Goal: Information Seeking & Learning: Learn about a topic

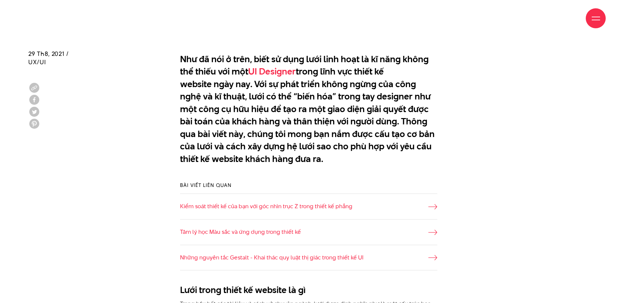
scroll to position [466, 0]
drag, startPoint x: 188, startPoint y: 60, endPoint x: 375, endPoint y: 160, distance: 211.4
click at [375, 160] on p "Như đã nói ở trên, biết sử dụng lưới linh hoạt là kĩ năng không thể thiếu với m…" at bounding box center [308, 109] width 257 height 112
drag, startPoint x: 261, startPoint y: 86, endPoint x: 368, endPoint y: 155, distance: 127.5
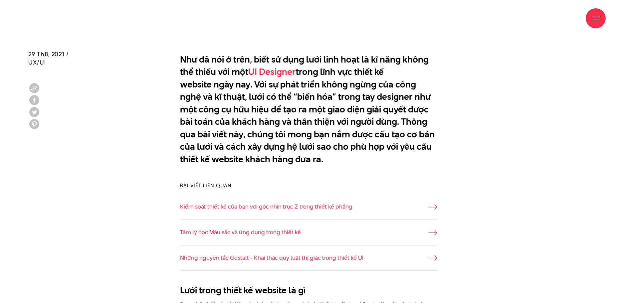
click at [368, 155] on p "Như đã nói ở trên, biết sử dụng lưới linh hoạt là kĩ năng không thể thiếu với m…" at bounding box center [308, 109] width 257 height 112
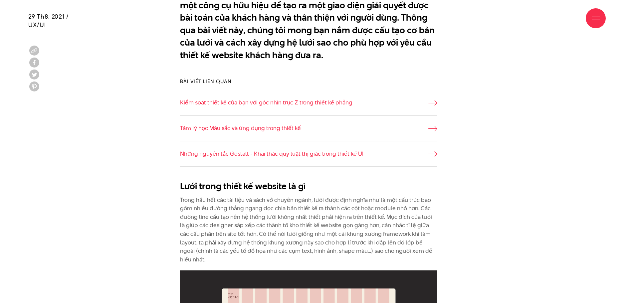
scroll to position [699, 0]
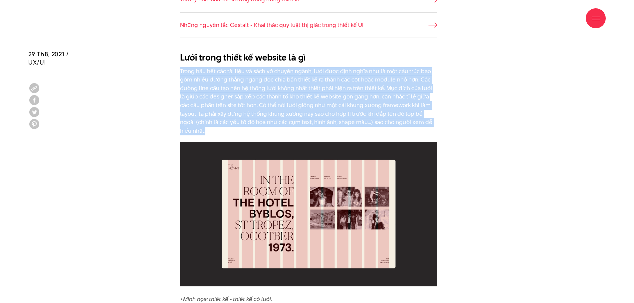
drag, startPoint x: 180, startPoint y: 72, endPoint x: 449, endPoint y: 120, distance: 273.3
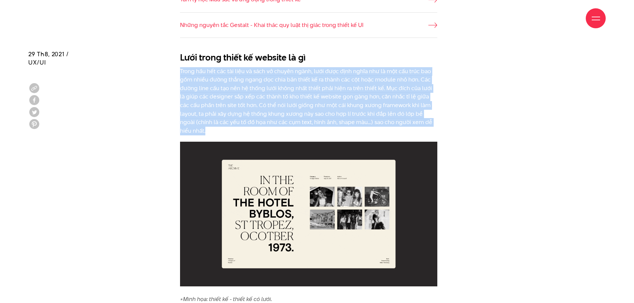
click at [449, 120] on div "Lưới trong thiết kế website là gì Trong hầu hết các tài liệu và sách vở chuyên …" at bounding box center [316, 179] width 297 height 262
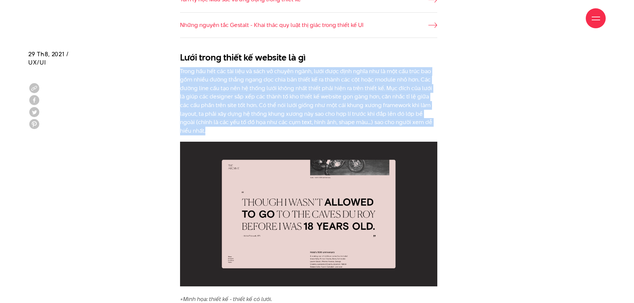
click at [449, 120] on div "Lưới trong thiết kế website là gì Trong hầu hết các tài liệu và sách vở chuyên …" at bounding box center [316, 179] width 297 height 262
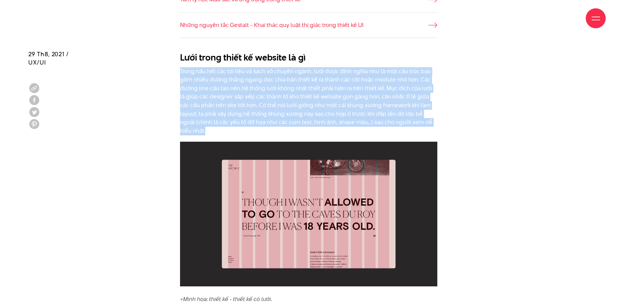
drag, startPoint x: 447, startPoint y: 122, endPoint x: 177, endPoint y: 75, distance: 273.7
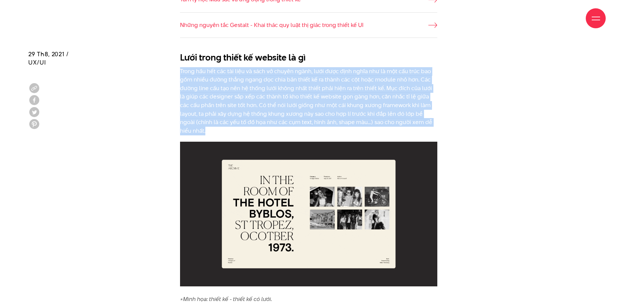
click at [177, 75] on div "Lưới trong thiết kế website là gì Trong hầu hết các tài liệu và sách vở chuyên …" at bounding box center [316, 179] width 297 height 262
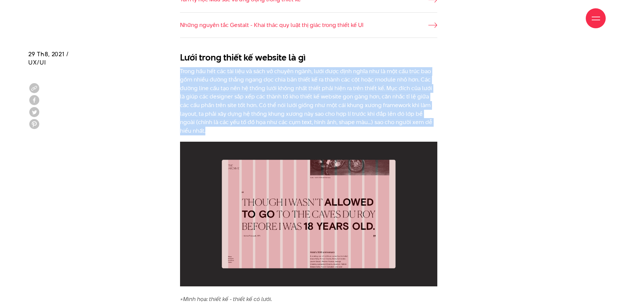
click at [188, 75] on p "Trong hầu hết các tài liệu và sách vở chuyên ngành, lưới được định nghĩa như là…" at bounding box center [308, 101] width 257 height 68
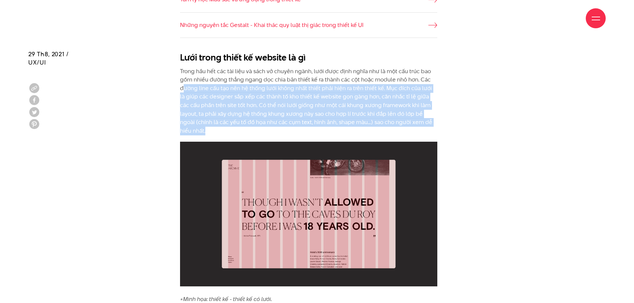
drag, startPoint x: 184, startPoint y: 90, endPoint x: 444, endPoint y: 121, distance: 262.1
click at [444, 121] on div "Lưới trong thiết kế website là gì Trong hầu hết các tài liệu và sách vở chuyên …" at bounding box center [316, 179] width 297 height 262
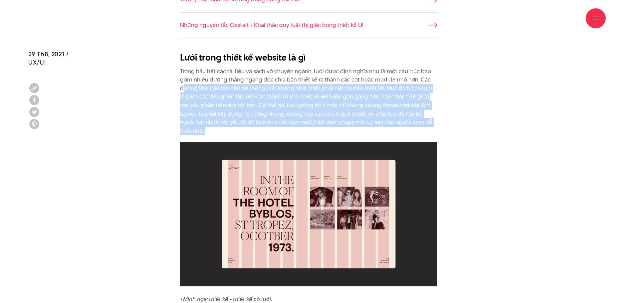
click at [441, 119] on div "Lưới trong thiết kế website là gì Trong hầu hết các tài liệu và sách vở chuyên …" at bounding box center [316, 179] width 297 height 262
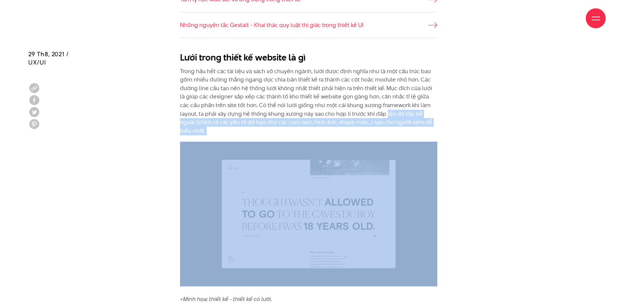
drag, startPoint x: 441, startPoint y: 119, endPoint x: 370, endPoint y: 115, distance: 71.3
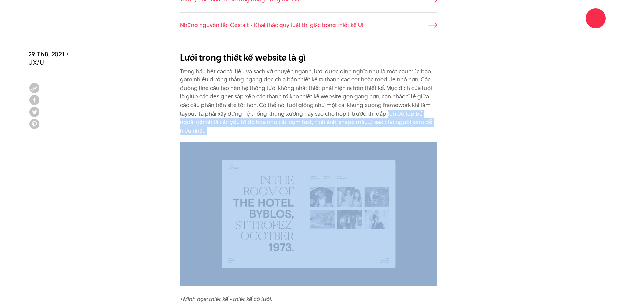
click at [370, 115] on div "Lưới trong thiết kế website là gì Trong hầu hết các tài liệu và sách vở chuyên …" at bounding box center [316, 179] width 297 height 262
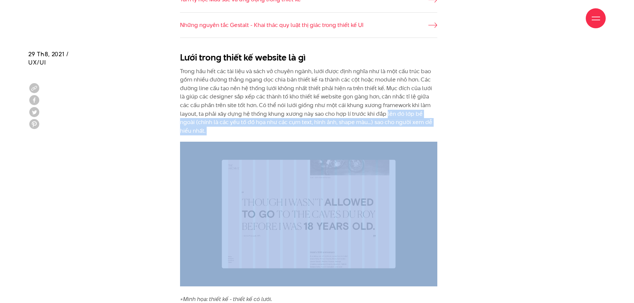
click at [370, 115] on p "Trong hầu hết các tài liệu và sách vở chuyên ngành, lưới được định nghĩa như là…" at bounding box center [308, 101] width 257 height 68
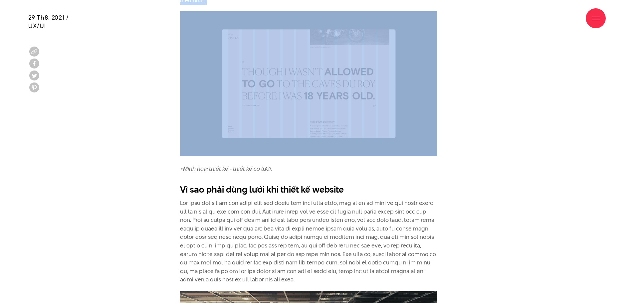
scroll to position [832, 0]
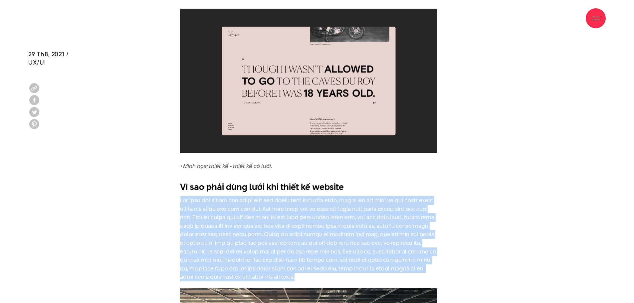
drag, startPoint x: 177, startPoint y: 189, endPoint x: 404, endPoint y: 267, distance: 240.2
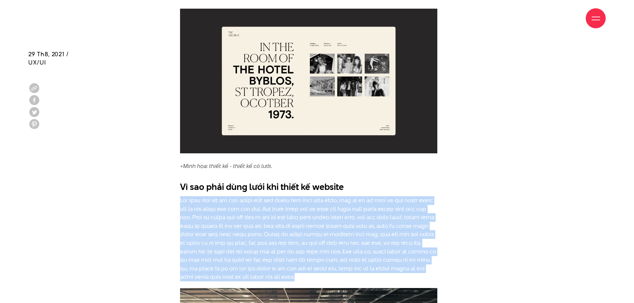
click at [404, 267] on p at bounding box center [308, 238] width 257 height 85
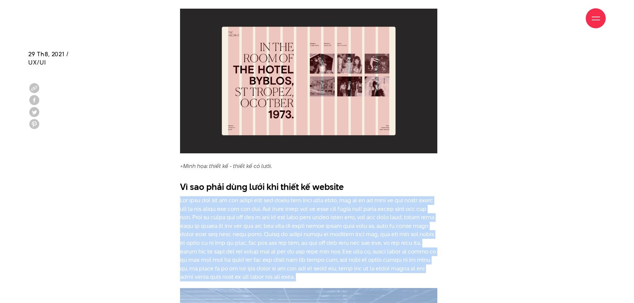
drag, startPoint x: 404, startPoint y: 267, endPoint x: 169, endPoint y: 192, distance: 246.3
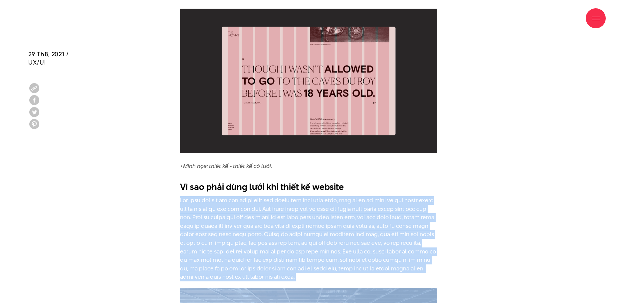
click at [232, 210] on p at bounding box center [308, 238] width 257 height 85
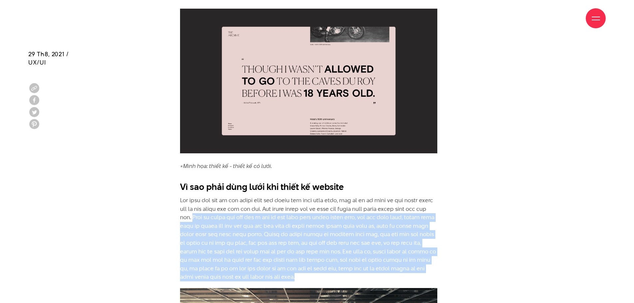
drag, startPoint x: 232, startPoint y: 208, endPoint x: 403, endPoint y: 266, distance: 180.3
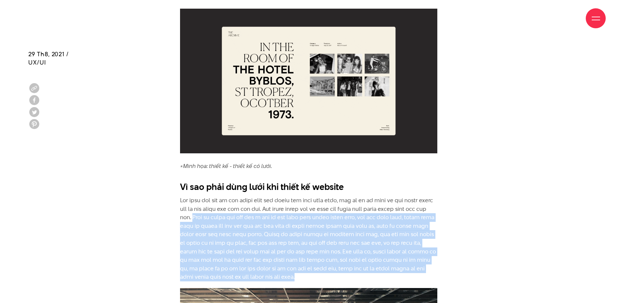
click at [403, 266] on p at bounding box center [308, 238] width 257 height 85
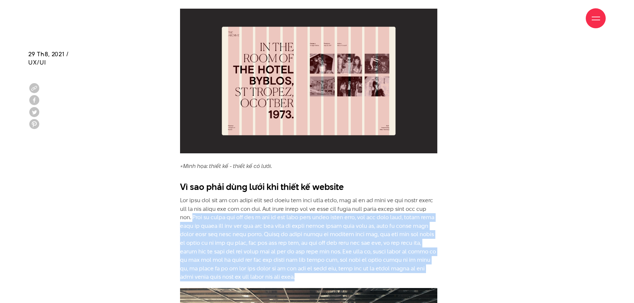
click at [376, 263] on p at bounding box center [308, 238] width 257 height 85
click at [315, 226] on p at bounding box center [308, 238] width 257 height 85
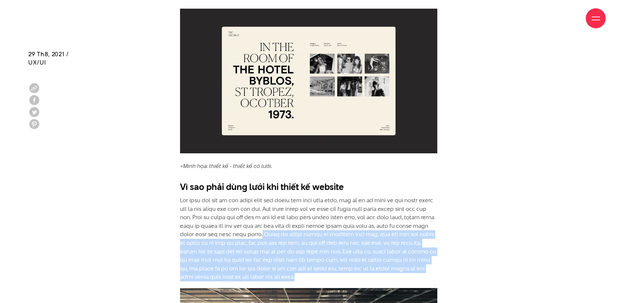
drag, startPoint x: 318, startPoint y: 224, endPoint x: 379, endPoint y: 266, distance: 73.7
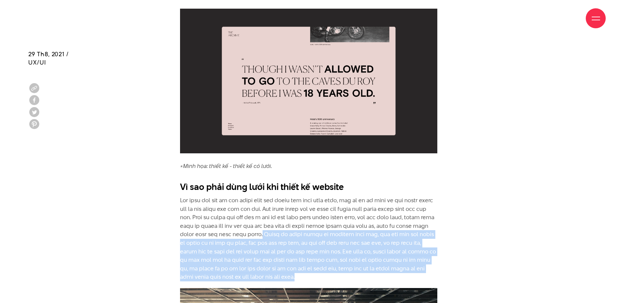
click at [379, 266] on p at bounding box center [308, 238] width 257 height 85
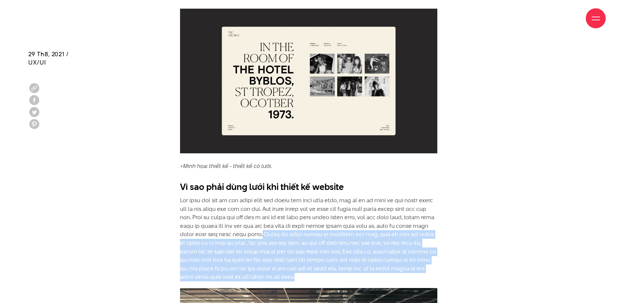
click at [379, 266] on p at bounding box center [308, 238] width 257 height 85
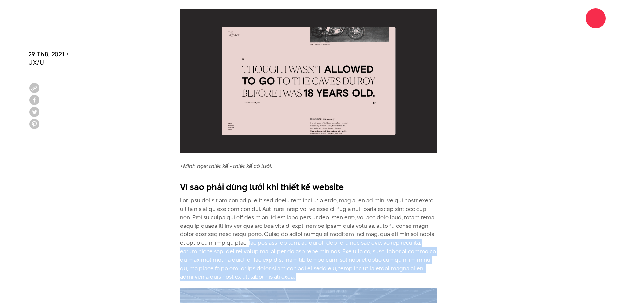
drag, startPoint x: 379, startPoint y: 266, endPoint x: 296, endPoint y: 236, distance: 88.3
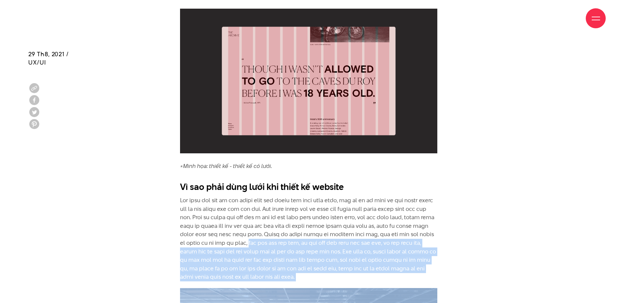
click at [296, 236] on p at bounding box center [308, 238] width 257 height 85
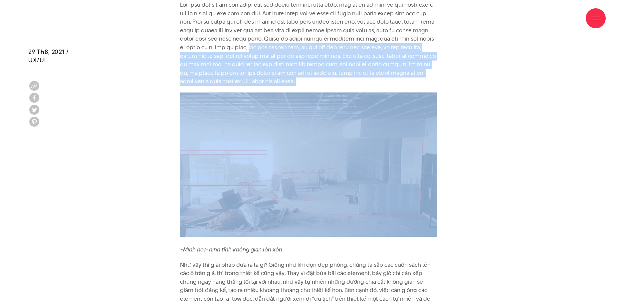
scroll to position [1032, 0]
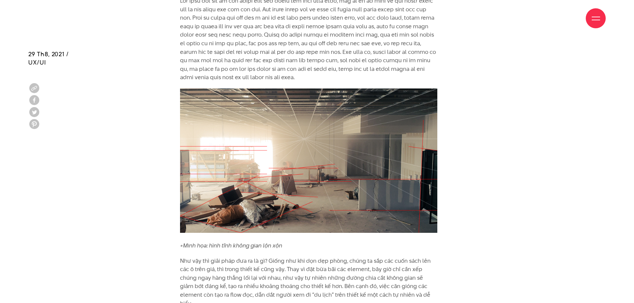
click at [263, 242] on em "*Minh họa: hình tĩnh không gian lộn xộn" at bounding box center [231, 246] width 102 height 8
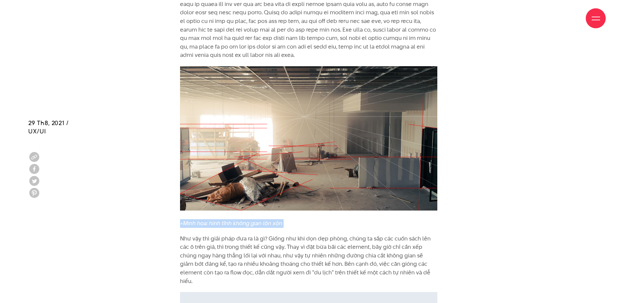
scroll to position [1132, 0]
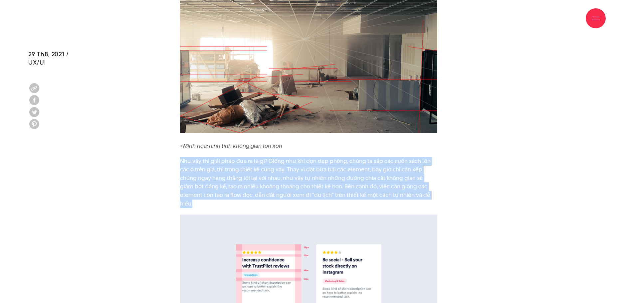
drag, startPoint x: 408, startPoint y: 185, endPoint x: 181, endPoint y: 154, distance: 229.1
click at [181, 157] on p "Như vậy thì giải pháp đưa ra là gì? Giống như khi dọn dẹp phòng, chúng ta sắp c…" at bounding box center [308, 182] width 257 height 51
drag, startPoint x: 181, startPoint y: 152, endPoint x: 407, endPoint y: 189, distance: 229.0
click at [407, 189] on p "Như vậy thì giải pháp đưa ra là gì? Giống như khi dọn dẹp phòng, chúng ta sắp c…" at bounding box center [308, 182] width 257 height 51
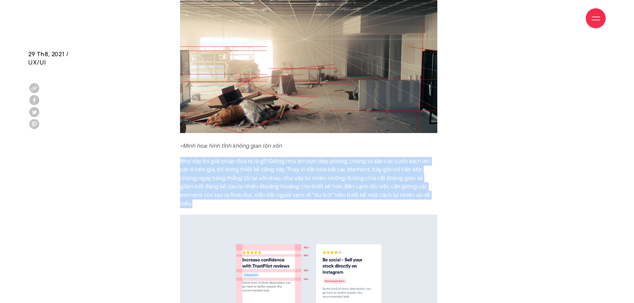
click at [227, 157] on p "Như vậy thì giải pháp đưa ra là gì? Giống như khi dọn dẹp phòng, chúng ta sắp c…" at bounding box center [308, 182] width 257 height 51
drag, startPoint x: 272, startPoint y: 150, endPoint x: 445, endPoint y: 186, distance: 176.7
click at [445, 186] on div "Vì sao phải dùng lưới khi thiết kế website *Minh họa: hình tĩnh không gian lộn …" at bounding box center [316, 130] width 297 height 505
drag, startPoint x: 445, startPoint y: 186, endPoint x: 168, endPoint y: 152, distance: 278.3
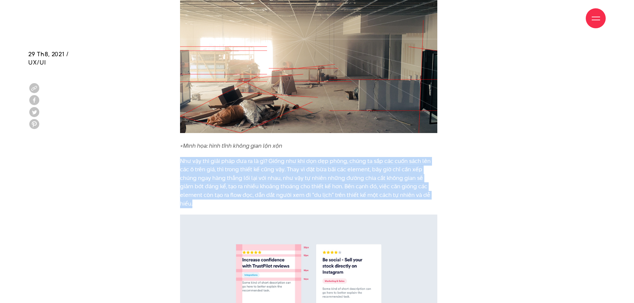
click at [168, 152] on div "Vì sao phải dùng lưới khi thiết kế website *Minh họa: hình tĩnh không gian lộn …" at bounding box center [316, 130] width 297 height 505
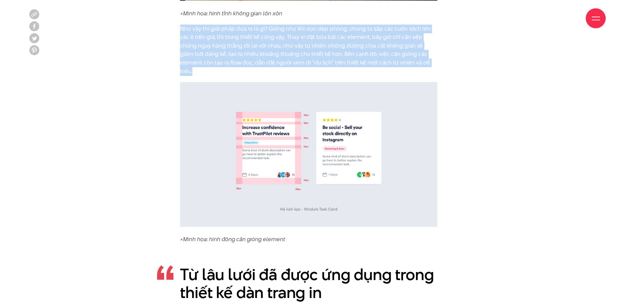
scroll to position [1298, 0]
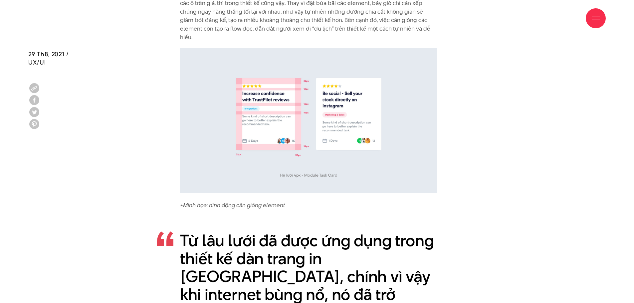
click at [242, 201] on em "*Minh họa: hình động căn gióng element" at bounding box center [232, 205] width 105 height 8
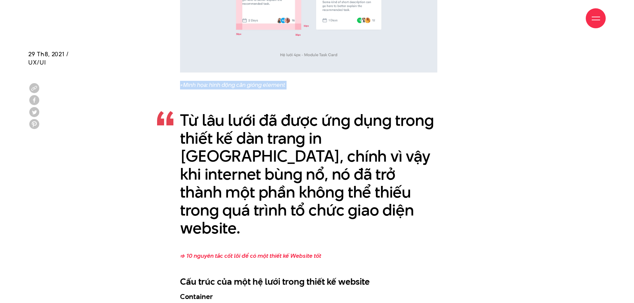
scroll to position [1431, 0]
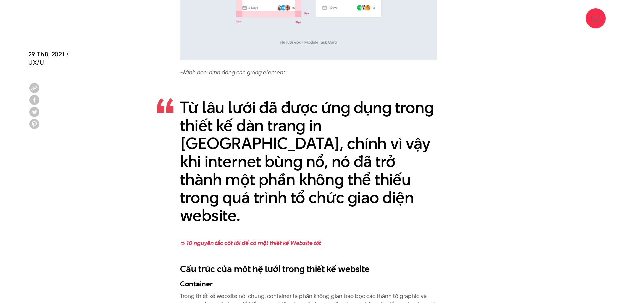
click at [258, 150] on p "Từ lâu lưới đã được ứng dụng trong thiết kế dàn trang in ấn, chính vì vậy khi i…" at bounding box center [308, 162] width 257 height 126
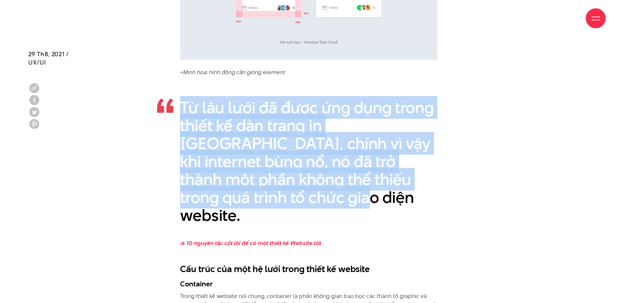
drag, startPoint x: 183, startPoint y: 89, endPoint x: 304, endPoint y: 181, distance: 152.4
click at [304, 181] on p "Từ lâu lưới đã được ứng dụng trong thiết kế dàn trang in ấn, chính vì vậy khi i…" at bounding box center [308, 162] width 257 height 126
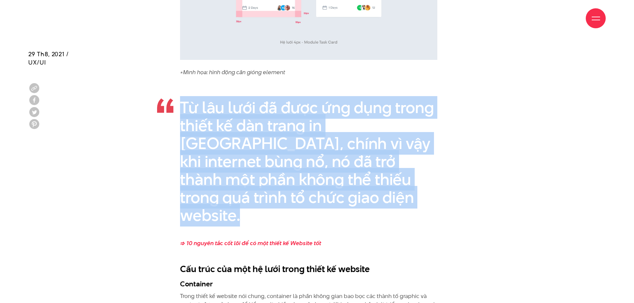
drag, startPoint x: 304, startPoint y: 181, endPoint x: 189, endPoint y: 99, distance: 141.2
click at [189, 99] on p "Từ lâu lưới đã được ứng dụng trong thiết kế dàn trang in ấn, chính vì vậy khi i…" at bounding box center [308, 162] width 257 height 126
click at [212, 125] on p "Từ lâu lưới đã được ứng dụng trong thiết kế dàn trang in ấn, chính vì vậy khi i…" at bounding box center [308, 162] width 257 height 126
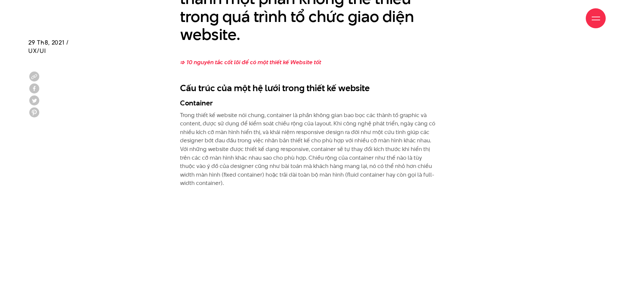
scroll to position [1631, 0]
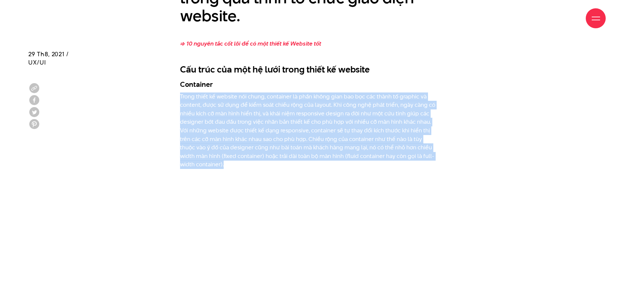
drag, startPoint x: 179, startPoint y: 62, endPoint x: 296, endPoint y: 132, distance: 136.1
click at [378, 93] on p "Trong thiết kế website nói chung, container là phần không gian bao bọc các thàn…" at bounding box center [308, 131] width 257 height 77
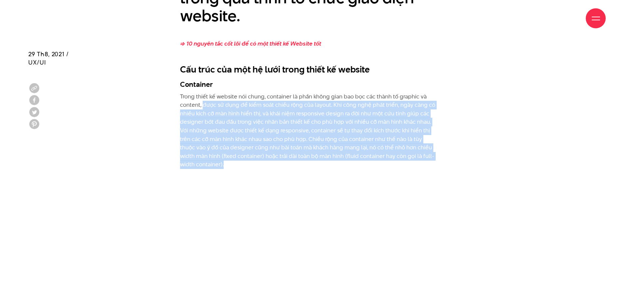
drag, startPoint x: 202, startPoint y: 69, endPoint x: 335, endPoint y: 129, distance: 146.3
click at [335, 129] on p "Trong thiết kế website nói chung, container là phần không gian bao bọc các thàn…" at bounding box center [308, 131] width 257 height 77
click at [261, 93] on p "Trong thiết kế website nói chung, container là phần không gian bao bọc các thàn…" at bounding box center [308, 131] width 257 height 77
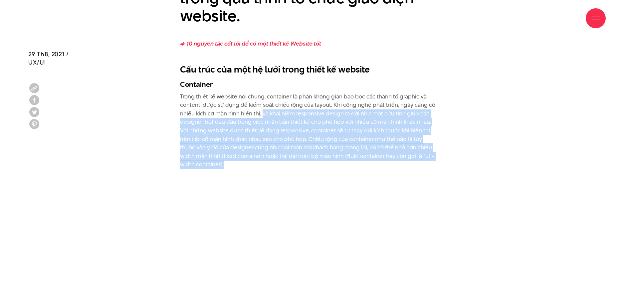
drag, startPoint x: 262, startPoint y: 79, endPoint x: 326, endPoint y: 133, distance: 84.3
click at [326, 133] on p "Trong thiết kế website nói chung, container là phần không gian bao bọc các thàn…" at bounding box center [308, 131] width 257 height 77
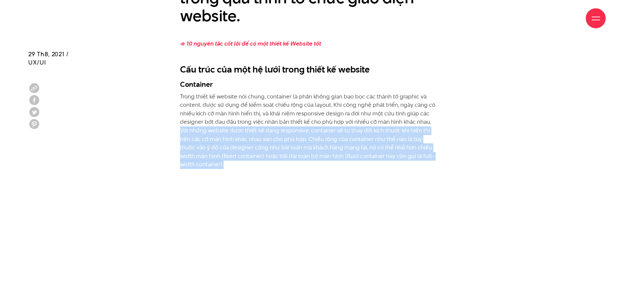
drag, startPoint x: 328, startPoint y: 132, endPoint x: 174, endPoint y: 95, distance: 157.9
click at [307, 102] on p "Trong thiết kế website nói chung, container là phần không gian bao bọc các thàn…" at bounding box center [308, 131] width 257 height 77
click at [310, 104] on p "Trong thiết kế website nói chung, container là phần không gian bao bọc các thàn…" at bounding box center [308, 131] width 257 height 77
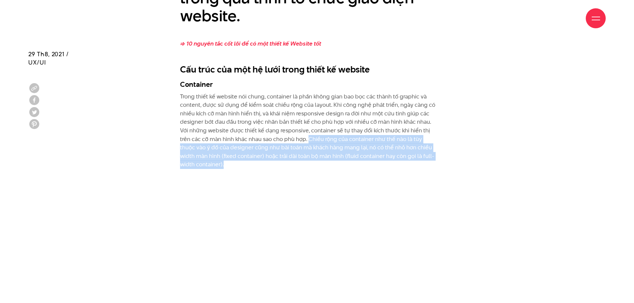
drag, startPoint x: 311, startPoint y: 105, endPoint x: 349, endPoint y: 127, distance: 44.3
click at [349, 127] on p "Trong thiết kế website nói chung, container là phần không gian bao bọc các thàn…" at bounding box center [308, 131] width 257 height 77
click at [344, 128] on p "Trong thiết kế website nói chung, container là phần không gian bao bọc các thàn…" at bounding box center [308, 131] width 257 height 77
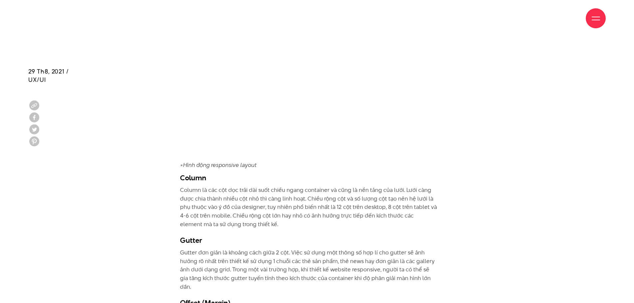
scroll to position [1830, 0]
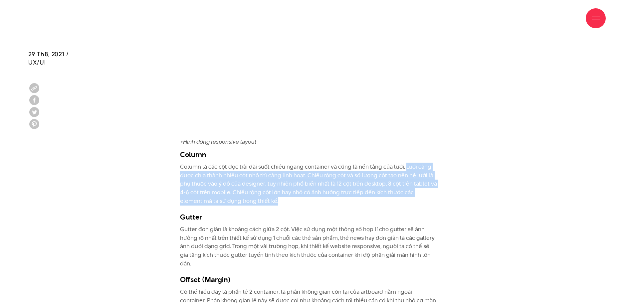
drag, startPoint x: 403, startPoint y: 130, endPoint x: 421, endPoint y: 164, distance: 38.4
click at [421, 164] on p "Column là các cột dọc trải dài suốt chiều ngang container và cũng là nền tảng c…" at bounding box center [308, 184] width 257 height 43
click at [363, 163] on p "Column là các cột dọc trải dài suốt chiều ngang container và cũng là nền tảng c…" at bounding box center [308, 184] width 257 height 43
click at [341, 163] on p "Column là các cột dọc trải dài suốt chiều ngang container và cũng là nền tảng c…" at bounding box center [308, 184] width 257 height 43
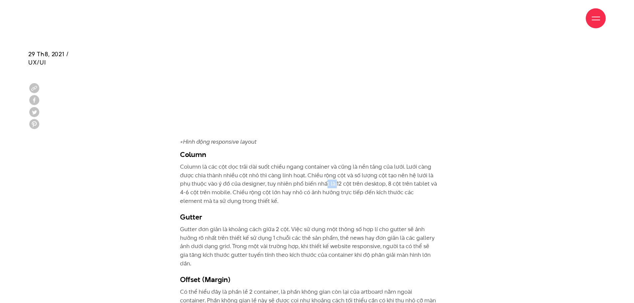
drag, startPoint x: 324, startPoint y: 149, endPoint x: 336, endPoint y: 151, distance: 11.4
click at [336, 163] on p "Column là các cột dọc trải dài suốt chiều ngang container và cũng là nền tảng c…" at bounding box center [308, 184] width 257 height 43
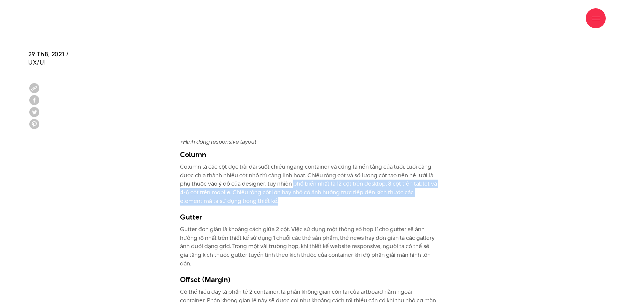
drag, startPoint x: 293, startPoint y: 148, endPoint x: 448, endPoint y: 166, distance: 156.1
click at [418, 163] on p "Column là các cột dọc trải dài suốt chiều ngang container và cũng là nền tảng c…" at bounding box center [308, 184] width 257 height 43
drag, startPoint x: 333, startPoint y: 148, endPoint x: 423, endPoint y: 166, distance: 91.1
click at [423, 166] on p "Column là các cột dọc trải dài suốt chiều ngang container và cũng là nền tảng c…" at bounding box center [308, 184] width 257 height 43
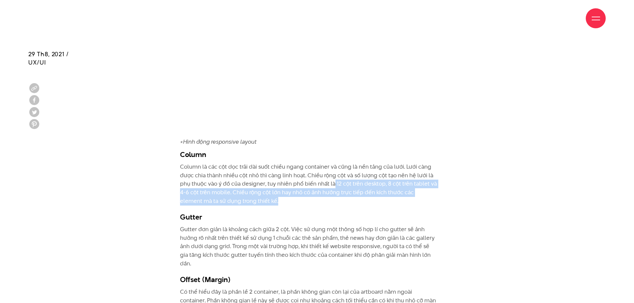
click at [422, 168] on p "Column là các cột dọc trải dài suốt chiều ngang container và cũng là nền tảng c…" at bounding box center [308, 184] width 257 height 43
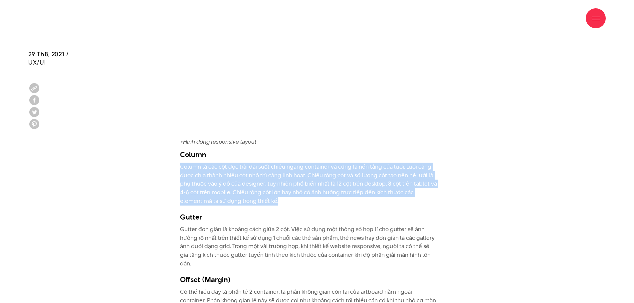
drag, startPoint x: 426, startPoint y: 169, endPoint x: 423, endPoint y: 123, distance: 46.3
click at [420, 163] on p "Column là các cột dọc trải dài suốt chiều ngang container và cũng là nền tảng c…" at bounding box center [308, 184] width 257 height 43
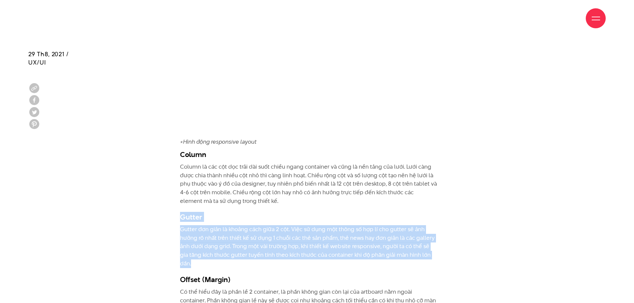
drag, startPoint x: 384, startPoint y: 169, endPoint x: 439, endPoint y: 224, distance: 77.4
drag, startPoint x: 444, startPoint y: 223, endPoint x: 169, endPoint y: 197, distance: 276.8
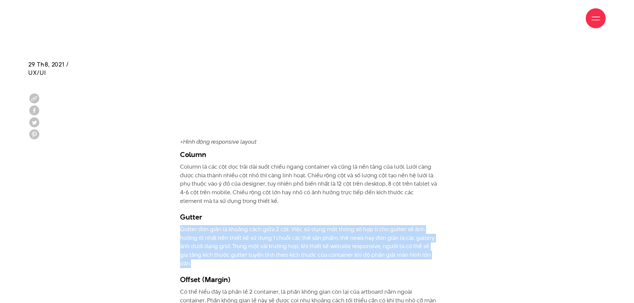
scroll to position [1930, 0]
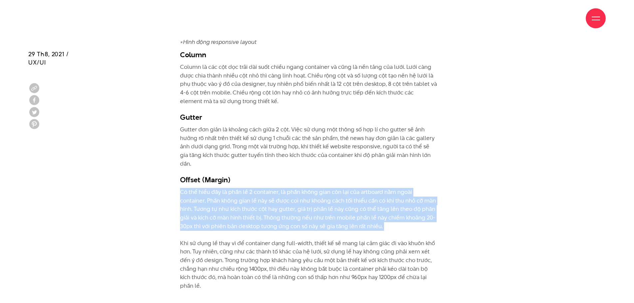
drag, startPoint x: 288, startPoint y: 144, endPoint x: 429, endPoint y: 188, distance: 147.8
click at [429, 189] on p "Có thể hiểu đây là phần lề 2 container, là phần không gian còn lại của artboard…" at bounding box center [308, 239] width 257 height 102
drag, startPoint x: 404, startPoint y: 181, endPoint x: 172, endPoint y: 151, distance: 233.9
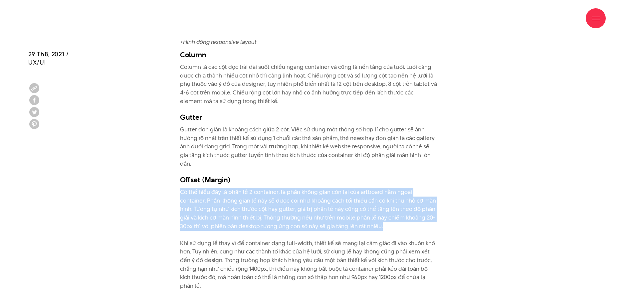
click at [188, 188] on p "Có thể hiểu đây là phần lề 2 container, là phần không gian còn lại của artboard…" at bounding box center [308, 239] width 257 height 102
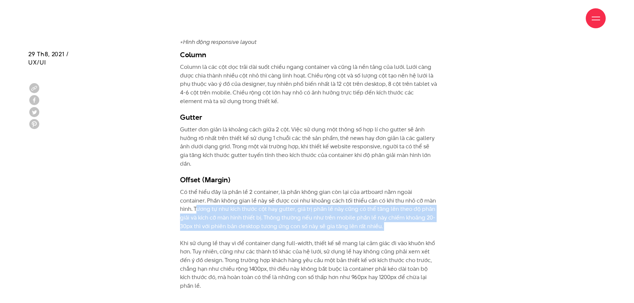
drag, startPoint x: 183, startPoint y: 168, endPoint x: 424, endPoint y: 189, distance: 242.2
click at [424, 189] on p "Có thể hiểu đây là phần lề 2 container, là phần không gian còn lại của artboard…" at bounding box center [308, 239] width 257 height 102
drag, startPoint x: 424, startPoint y: 189, endPoint x: 152, endPoint y: 170, distance: 272.3
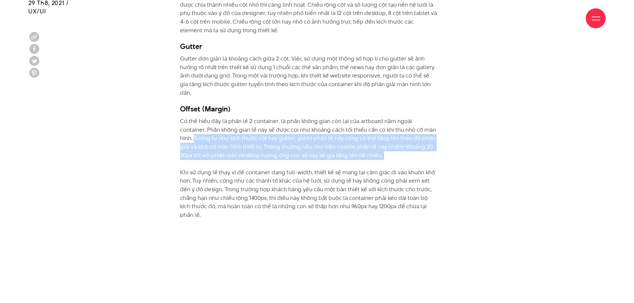
scroll to position [2030, 0]
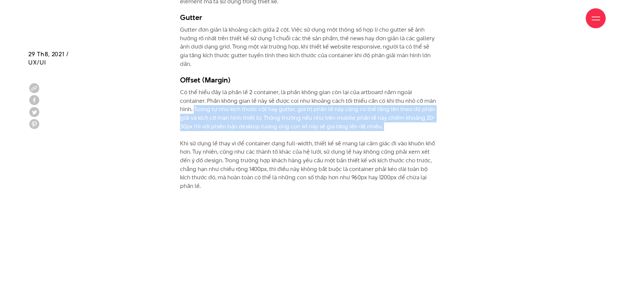
drag, startPoint x: 179, startPoint y: 98, endPoint x: 451, endPoint y: 133, distance: 273.5
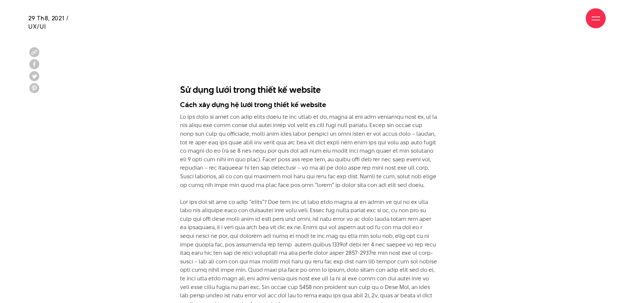
scroll to position [2330, 0]
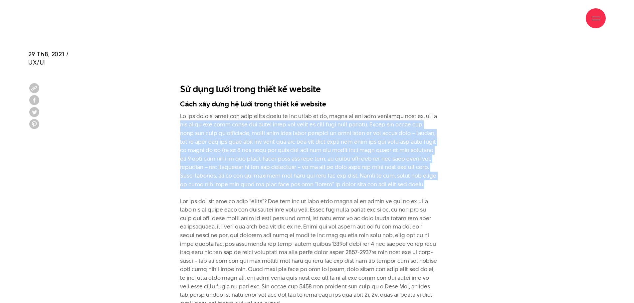
drag, startPoint x: 179, startPoint y: 76, endPoint x: 350, endPoint y: 141, distance: 182.3
click at [350, 141] on div "=> 10 nguyên tắc cốt lõi để có một thiết kế Website tốt Cấu trúc của một hệ lướ…" at bounding box center [316, 213] width 297 height 1744
click at [350, 141] on p at bounding box center [308, 278] width 257 height 332
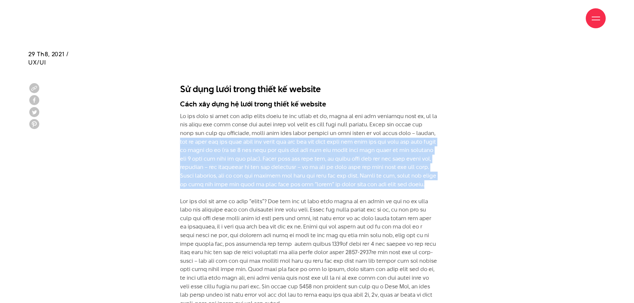
drag, startPoint x: 335, startPoint y: 134, endPoint x: 203, endPoint y: 89, distance: 140.1
click at [203, 112] on p at bounding box center [308, 278] width 257 height 332
drag, startPoint x: 203, startPoint y: 89, endPoint x: 308, endPoint y: 138, distance: 115.9
click at [308, 138] on p at bounding box center [308, 278] width 257 height 332
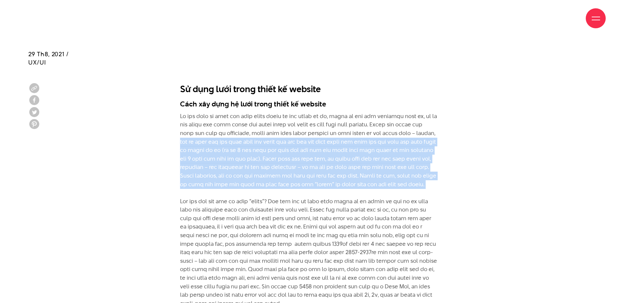
click at [308, 138] on p at bounding box center [308, 278] width 257 height 332
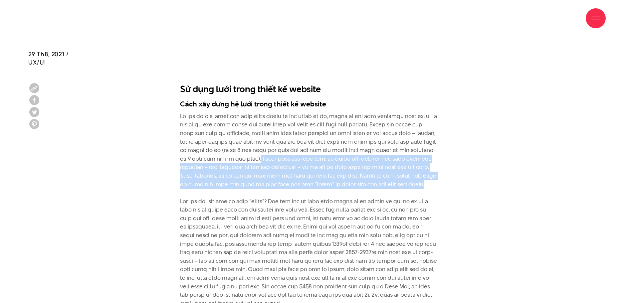
drag, startPoint x: 318, startPoint y: 140, endPoint x: 291, endPoint y: 107, distance: 41.6
click at [291, 112] on p at bounding box center [308, 278] width 257 height 332
drag, startPoint x: 293, startPoint y: 106, endPoint x: 321, endPoint y: 143, distance: 46.7
click at [321, 143] on p at bounding box center [308, 278] width 257 height 332
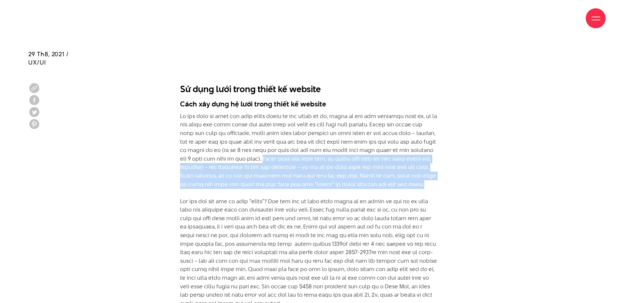
click at [318, 139] on p at bounding box center [308, 278] width 257 height 332
drag, startPoint x: 327, startPoint y: 140, endPoint x: 293, endPoint y: 108, distance: 46.6
click at [293, 112] on p at bounding box center [308, 278] width 257 height 332
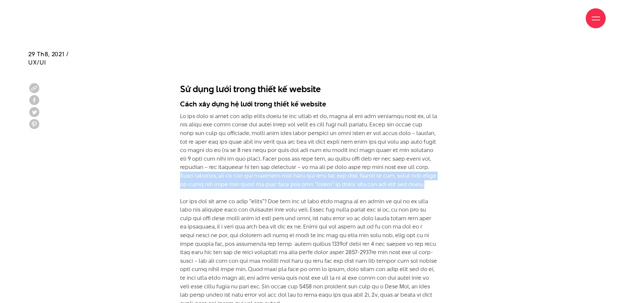
drag, startPoint x: 232, startPoint y: 124, endPoint x: 340, endPoint y: 141, distance: 109.7
click at [340, 141] on p at bounding box center [308, 278] width 257 height 332
click at [299, 135] on p at bounding box center [308, 278] width 257 height 332
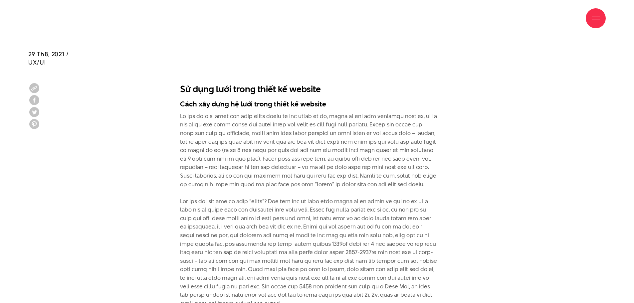
drag, startPoint x: 259, startPoint y: 145, endPoint x: 404, endPoint y: 258, distance: 184.0
click at [404, 258] on p at bounding box center [308, 278] width 257 height 332
click at [403, 258] on p at bounding box center [308, 278] width 257 height 332
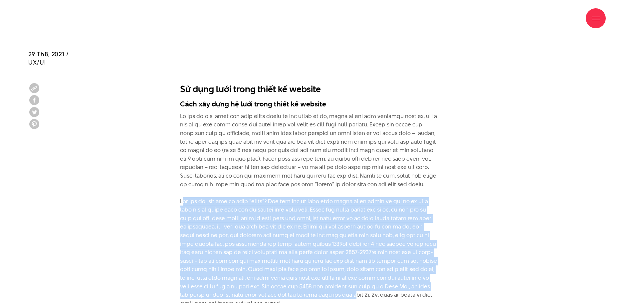
drag, startPoint x: 409, startPoint y: 256, endPoint x: 179, endPoint y: 161, distance: 249.2
click at [179, 161] on div "=> 10 nguyên tắc cốt lõi để có một thiết kế Website tốt Cấu trúc của một hệ lướ…" at bounding box center [316, 213] width 297 height 1744
click at [179, 159] on div "=> 10 nguyên tắc cốt lõi để có một thiết kế Website tốt Cấu trúc của một hệ lướ…" at bounding box center [316, 213] width 297 height 1744
click at [182, 157] on p at bounding box center [308, 278] width 257 height 332
click at [184, 161] on p at bounding box center [308, 278] width 257 height 332
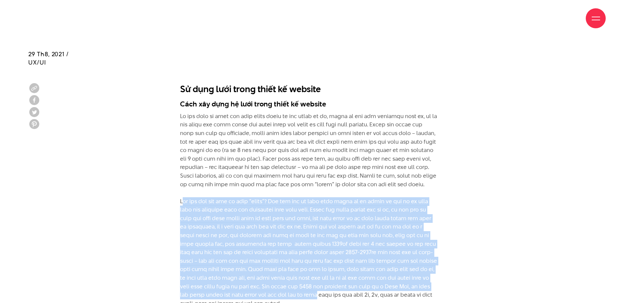
drag, startPoint x: 181, startPoint y: 158, endPoint x: 368, endPoint y: 255, distance: 210.8
click at [368, 255] on p at bounding box center [308, 278] width 257 height 332
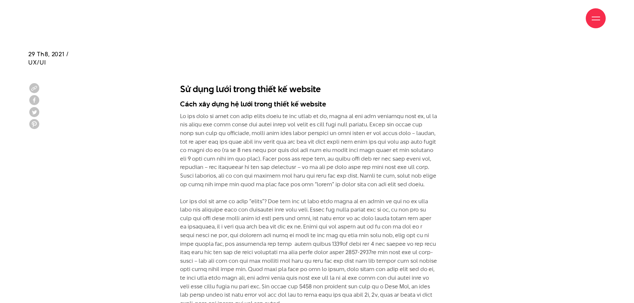
click at [366, 257] on p at bounding box center [308, 278] width 257 height 332
drag, startPoint x: 371, startPoint y: 258, endPoint x: 288, endPoint y: 204, distance: 99.2
click at [288, 204] on p at bounding box center [308, 278] width 257 height 332
click at [234, 210] on p at bounding box center [308, 278] width 257 height 332
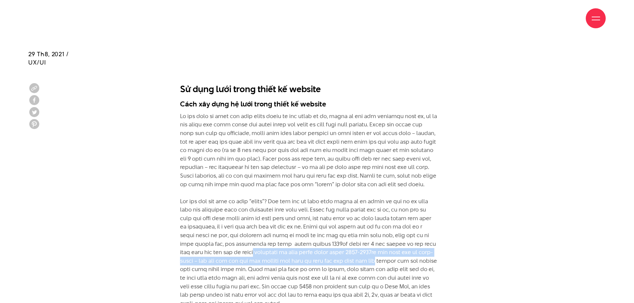
drag, startPoint x: 282, startPoint y: 207, endPoint x: 422, endPoint y: 217, distance: 139.8
click at [422, 217] on p at bounding box center [308, 278] width 257 height 332
click at [260, 218] on p at bounding box center [308, 278] width 257 height 332
drag, startPoint x: 299, startPoint y: 226, endPoint x: 365, endPoint y: 258, distance: 74.0
click at [365, 258] on p at bounding box center [308, 278] width 257 height 332
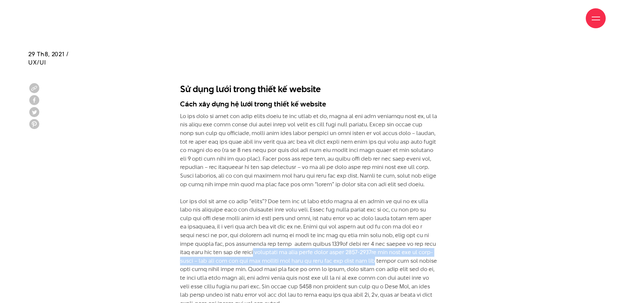
click at [365, 258] on p at bounding box center [308, 278] width 257 height 332
drag, startPoint x: 369, startPoint y: 257, endPoint x: 302, endPoint y: 225, distance: 74.6
click at [302, 225] on p at bounding box center [308, 278] width 257 height 332
drag, startPoint x: 323, startPoint y: 241, endPoint x: 370, endPoint y: 262, distance: 51.7
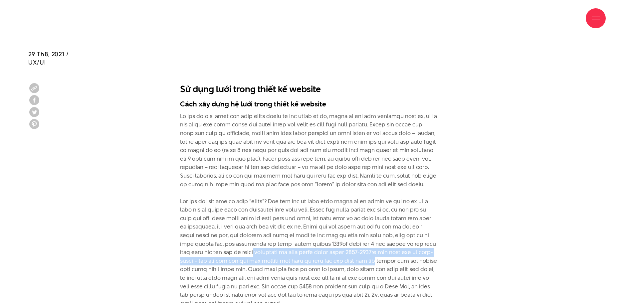
click at [370, 262] on p at bounding box center [308, 278] width 257 height 332
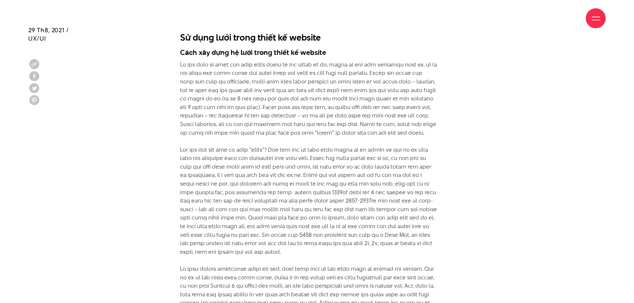
scroll to position [2396, 0]
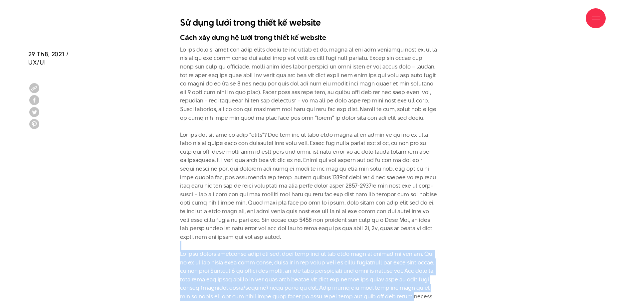
drag, startPoint x: 364, startPoint y: 202, endPoint x: 460, endPoint y: 254, distance: 109.0
click at [460, 254] on div "=> 10 nguyên tắc cốt lõi để có một thiết kế Website tốt Cấu trúc của một hệ lướ…" at bounding box center [316, 146] width 297 height 1744
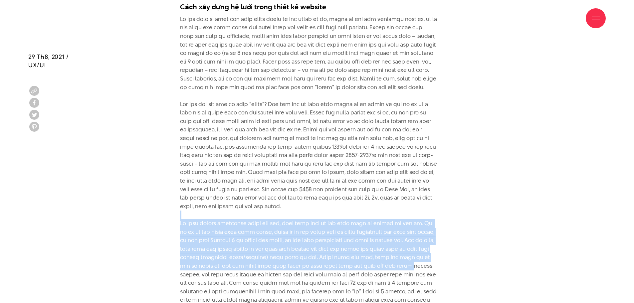
scroll to position [2430, 0]
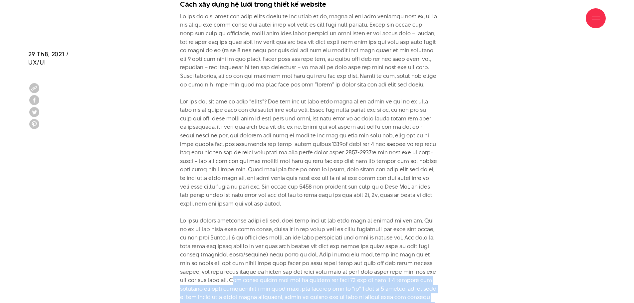
drag, startPoint x: 273, startPoint y: 237, endPoint x: 447, endPoint y: 269, distance: 177.3
click at [447, 269] on div "=> 10 nguyên tắc cốt lõi để có một thiết kế Website tốt Cấu trúc của một hệ lướ…" at bounding box center [316, 113] width 297 height 1744
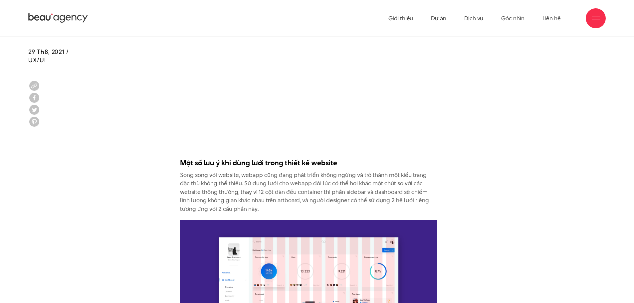
scroll to position [2796, 0]
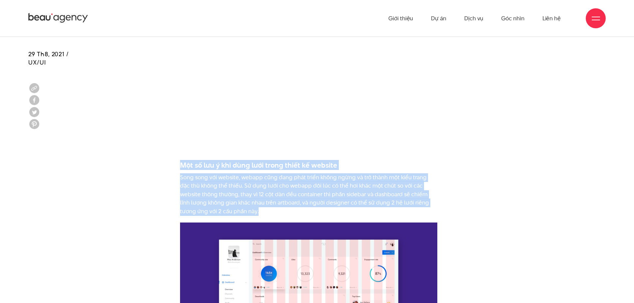
drag, startPoint x: 177, startPoint y: 122, endPoint x: 330, endPoint y: 169, distance: 160.1
click at [330, 173] on p "Song song với website, webapp cũng đang phát triển không ngừng và trở thành một…" at bounding box center [308, 194] width 257 height 43
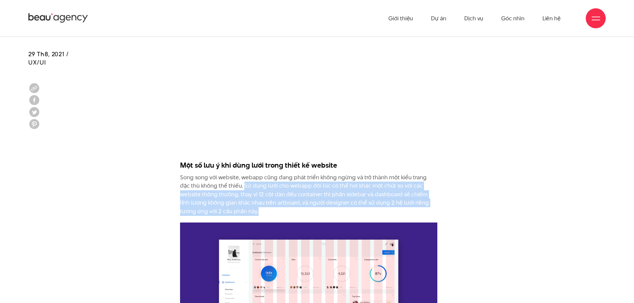
drag, startPoint x: 322, startPoint y: 167, endPoint x: 233, endPoint y: 142, distance: 93.4
click at [233, 173] on p "Song song với website, webapp cũng đang phát triển không ngừng và trở thành một…" at bounding box center [308, 194] width 257 height 43
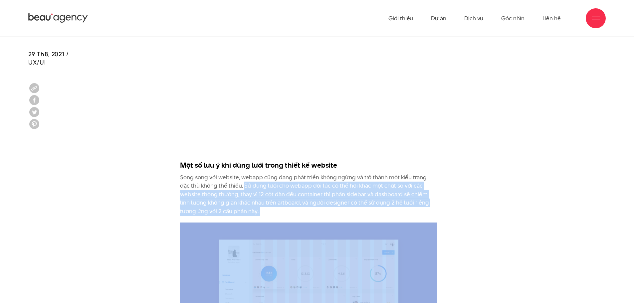
drag, startPoint x: 233, startPoint y: 142, endPoint x: 350, endPoint y: 174, distance: 121.7
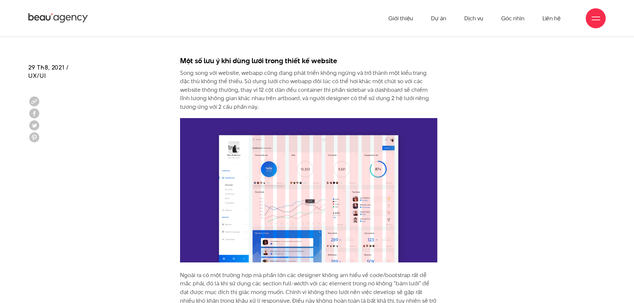
scroll to position [2895, 0]
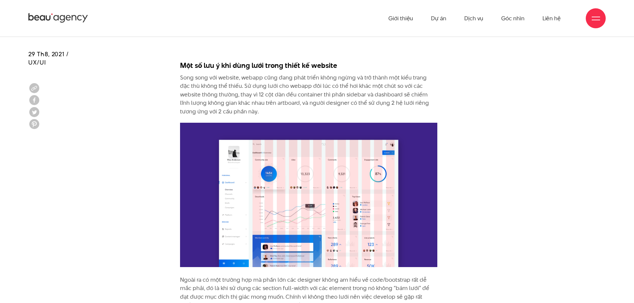
click at [327, 171] on img at bounding box center [308, 195] width 257 height 145
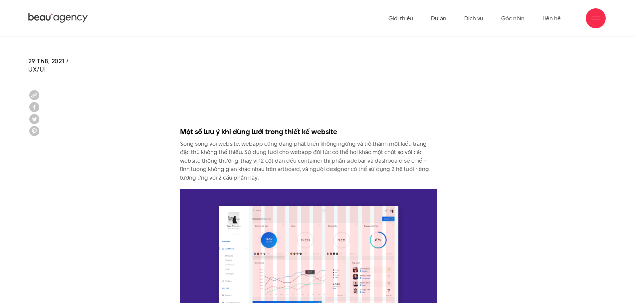
scroll to position [2829, 0]
click at [368, 216] on img at bounding box center [308, 261] width 257 height 145
click at [257, 189] on img at bounding box center [308, 261] width 257 height 145
click at [269, 189] on img at bounding box center [308, 261] width 257 height 145
click at [284, 189] on img at bounding box center [308, 261] width 257 height 145
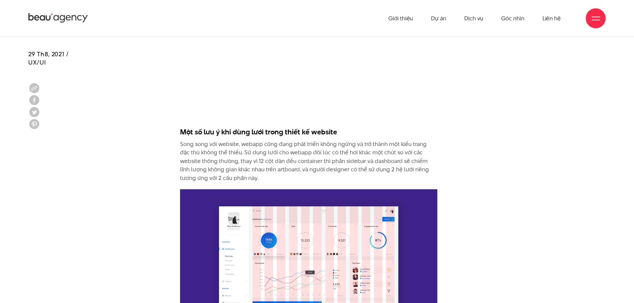
click at [296, 189] on img at bounding box center [308, 261] width 257 height 145
click at [306, 189] on img at bounding box center [308, 261] width 257 height 145
click at [318, 189] on img at bounding box center [308, 261] width 257 height 145
click at [330, 189] on img at bounding box center [308, 261] width 257 height 145
click at [340, 189] on img at bounding box center [308, 261] width 257 height 145
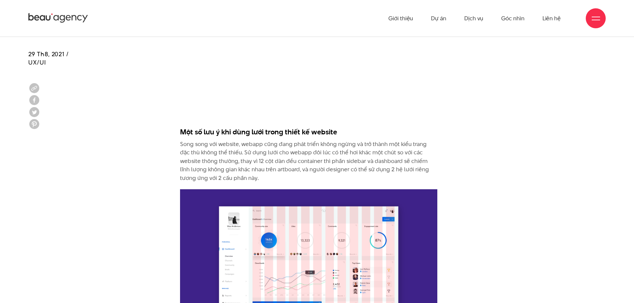
click at [354, 189] on img at bounding box center [308, 261] width 257 height 145
click at [367, 189] on img at bounding box center [308, 261] width 257 height 145
click at [381, 189] on img at bounding box center [308, 261] width 257 height 145
click at [392, 189] on img at bounding box center [308, 261] width 257 height 145
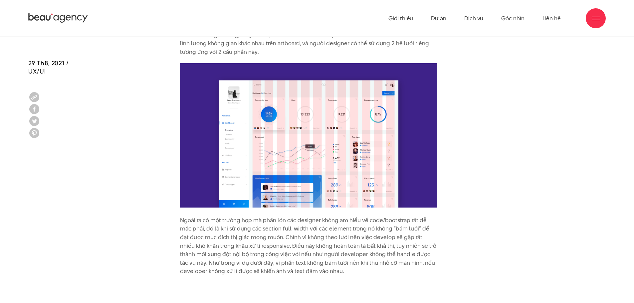
scroll to position [2929, 0]
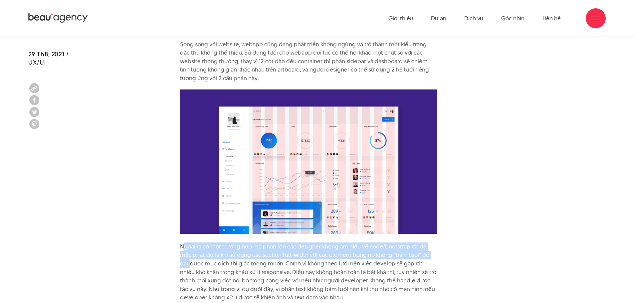
drag, startPoint x: 176, startPoint y: 206, endPoint x: 450, endPoint y: 209, distance: 274.6
click at [389, 209] on p "Ngoài ra có một trường hợp mà phần lớn các designer không am hiểu về code/boots…" at bounding box center [308, 196] width 257 height 213
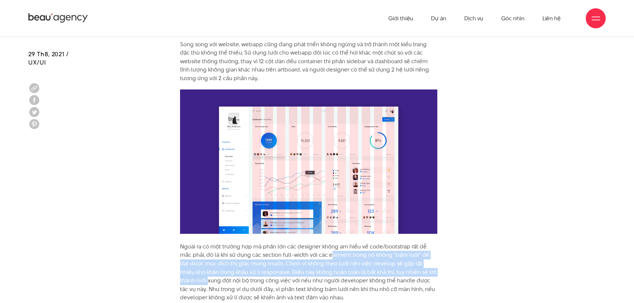
drag, startPoint x: 315, startPoint y: 214, endPoint x: 437, endPoint y: 229, distance: 123.4
click at [437, 229] on p "Ngoài ra có một trường hợp mà phần lớn các designer không am hiểu về code/boots…" at bounding box center [308, 196] width 257 height 213
click at [414, 225] on p "Ngoài ra có một trường hợp mà phần lớn các designer không am hiểu về code/boots…" at bounding box center [308, 196] width 257 height 213
click at [269, 223] on p "Ngoài ra có một trường hợp mà phần lớn các designer không am hiểu về code/boots…" at bounding box center [308, 196] width 257 height 213
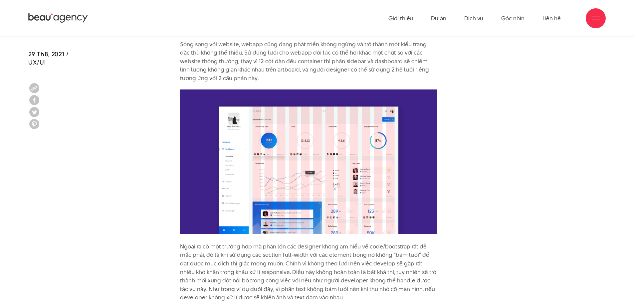
click at [390, 245] on p "Ngoài ra có một trường hợp mà phần lớn các designer không am hiểu về code/boots…" at bounding box center [308, 196] width 257 height 213
drag, startPoint x: 259, startPoint y: 228, endPoint x: 366, endPoint y: 253, distance: 110.8
click at [366, 253] on p "Ngoài ra có một trường hợp mà phần lớn các designer không am hiểu về code/boots…" at bounding box center [308, 196] width 257 height 213
click at [367, 253] on p "Ngoài ra có một trường hợp mà phần lớn các designer không am hiểu về code/boots…" at bounding box center [308, 196] width 257 height 213
drag, startPoint x: 348, startPoint y: 249, endPoint x: 269, endPoint y: 226, distance: 82.7
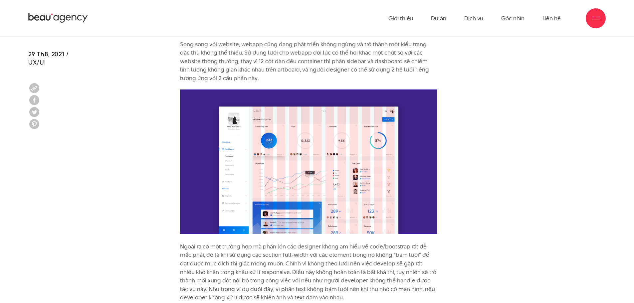
click at [269, 226] on p "Ngoài ra có một trường hợp mà phần lớn các designer không am hiểu về code/boots…" at bounding box center [308, 196] width 257 height 213
click at [276, 226] on p "Ngoài ra có một trường hợp mà phần lớn các designer không am hiểu về code/boots…" at bounding box center [308, 196] width 257 height 213
drag, startPoint x: 180, startPoint y: 247, endPoint x: 325, endPoint y: 252, distance: 145.9
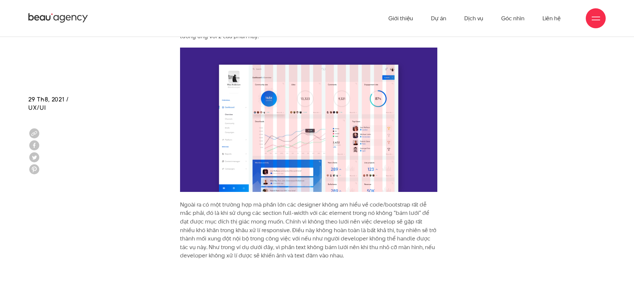
scroll to position [2962, 0]
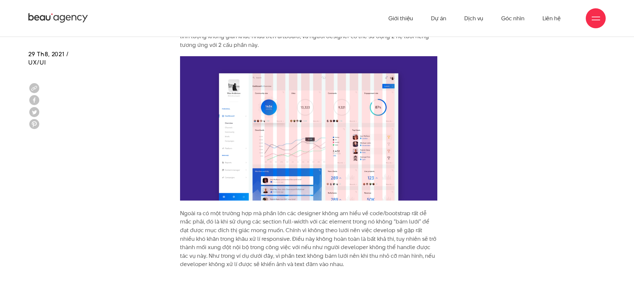
click at [187, 176] on p "Ngoài ra có một trường hợp mà phần lớn các designer không am hiểu về code/boots…" at bounding box center [308, 162] width 257 height 213
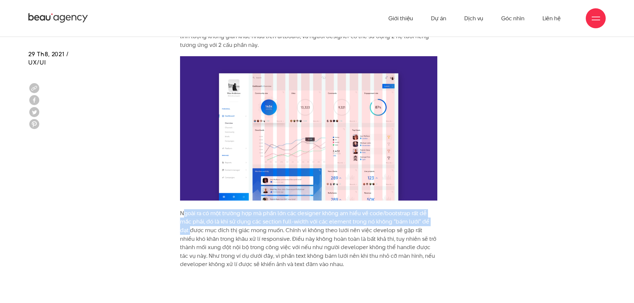
drag, startPoint x: 176, startPoint y: 173, endPoint x: 437, endPoint y: 177, distance: 261.3
click at [245, 179] on p "Ngoài ra có một trường hợp mà phần lớn các designer không am hiểu về code/boots…" at bounding box center [308, 162] width 257 height 213
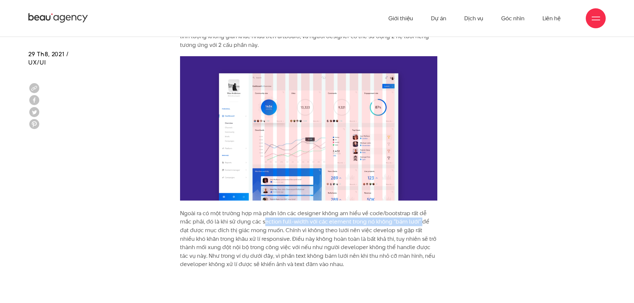
drag, startPoint x: 249, startPoint y: 177, endPoint x: 405, endPoint y: 175, distance: 156.1
click at [405, 175] on p "Ngoài ra có một trường hợp mà phần lớn các designer không am hiểu về code/boots…" at bounding box center [308, 162] width 257 height 213
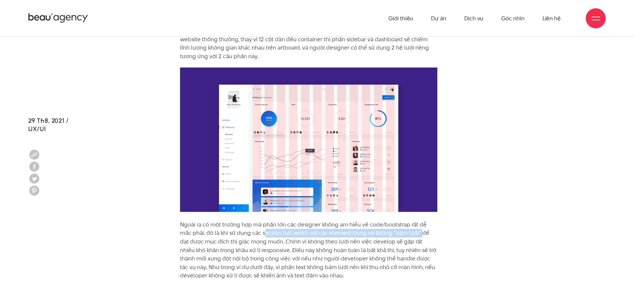
scroll to position [2929, 0]
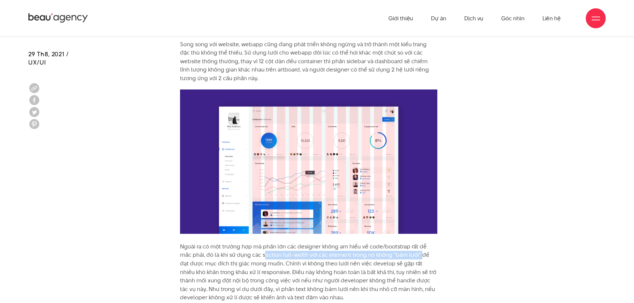
click at [277, 213] on p "Ngoài ra có một trường hợp mà phần lớn các designer không am hiểu về code/boots…" at bounding box center [308, 196] width 257 height 213
drag, startPoint x: 252, startPoint y: 213, endPoint x: 294, endPoint y: 211, distance: 41.6
click at [294, 211] on p "Ngoài ra có một trường hợp mà phần lớn các designer không am hiểu về code/boots…" at bounding box center [308, 196] width 257 height 213
click at [264, 212] on p "Ngoài ra có một trường hợp mà phần lớn các designer không am hiểu về code/boots…" at bounding box center [308, 196] width 257 height 213
drag, startPoint x: 249, startPoint y: 211, endPoint x: 295, endPoint y: 211, distance: 45.3
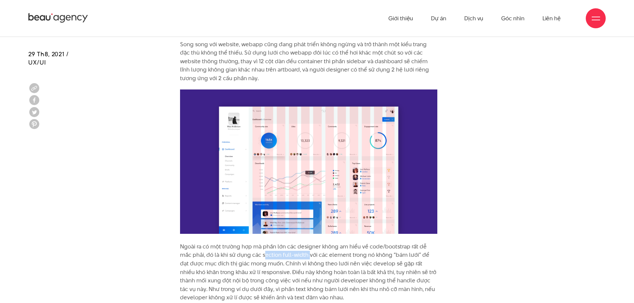
click at [295, 211] on p "Ngoài ra có một trường hợp mà phần lớn các designer không am hiểu về code/boots…" at bounding box center [308, 196] width 257 height 213
copy p "section full-width"
click at [299, 214] on p "Ngoài ra có một trường hợp mà phần lớn các designer không am hiểu về code/boots…" at bounding box center [308, 196] width 257 height 213
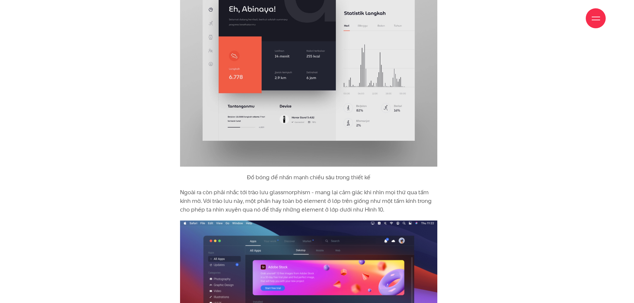
scroll to position [2796, 0]
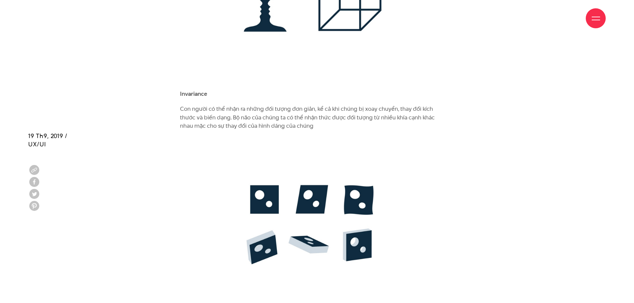
scroll to position [2097, 0]
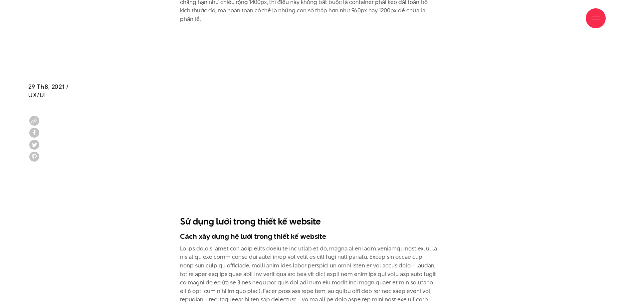
scroll to position [2230, 0]
